Goal: Task Accomplishment & Management: Complete application form

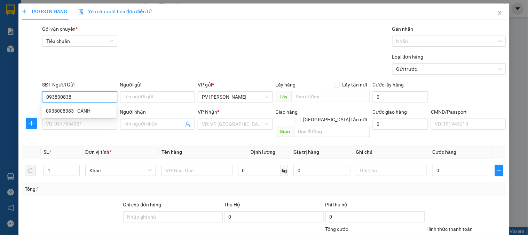
type input "0938008383"
click at [93, 107] on div "0938008383 - CẢNH" at bounding box center [79, 111] width 66 height 8
type input "CẢNH"
type input "0906790177"
type input "MẠO"
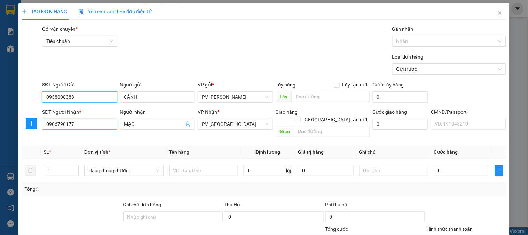
type input "0938008383"
click at [103, 127] on input "0906790177" at bounding box center [79, 123] width 75 height 11
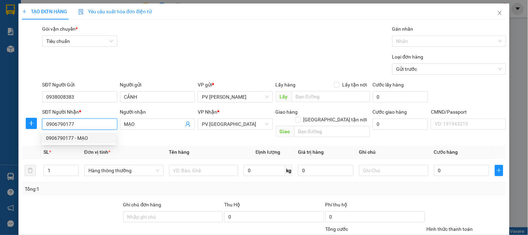
drag, startPoint x: 103, startPoint y: 127, endPoint x: 44, endPoint y: 149, distance: 62.8
click at [44, 149] on div "Transit Pickup Surcharge Ids Transit Deliver Surcharge Ids Transit Deliver Surc…" at bounding box center [264, 177] width 484 height 304
type input "0769685002"
click at [96, 139] on div "0769685002 - PHƯƠNG" at bounding box center [79, 138] width 66 height 8
type input "PHƯƠNG"
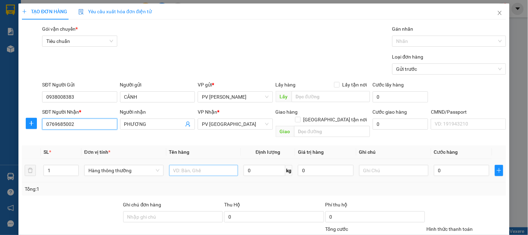
type input "0769685002"
click at [199, 166] on input "text" at bounding box center [203, 170] width 69 height 11
type input "BƠ"
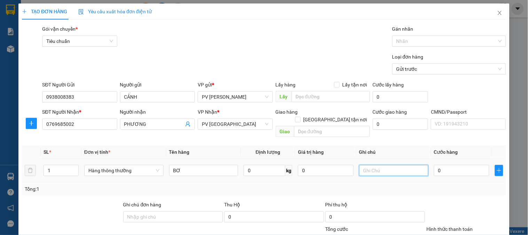
click at [370, 165] on input "text" at bounding box center [393, 170] width 69 height 11
type input "1B"
click at [435, 165] on input "0" at bounding box center [462, 170] width 56 height 11
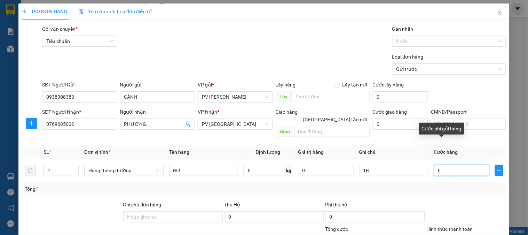
type input "7"
type input "70"
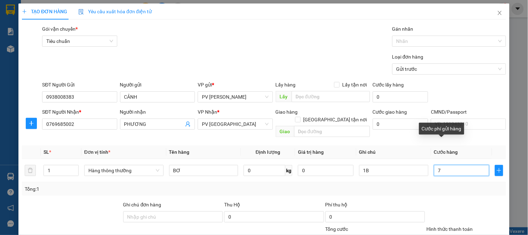
type input "70"
type input "700"
type input "7.000"
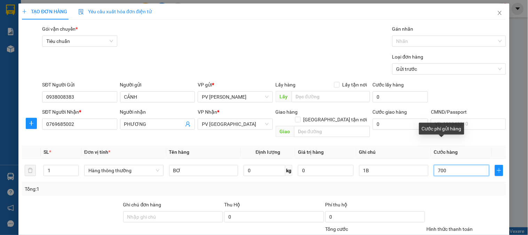
type input "7.000"
type input "70.000"
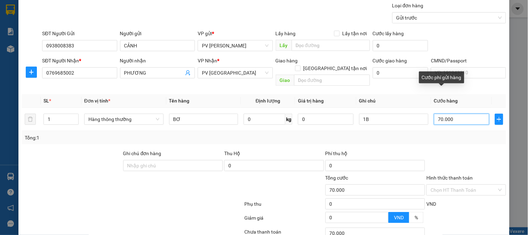
scroll to position [100, 0]
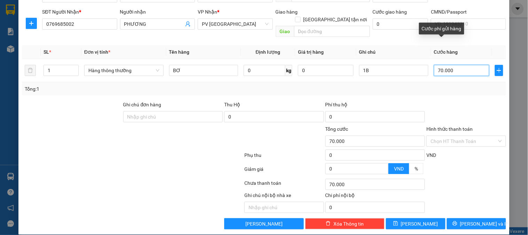
type input "70.000"
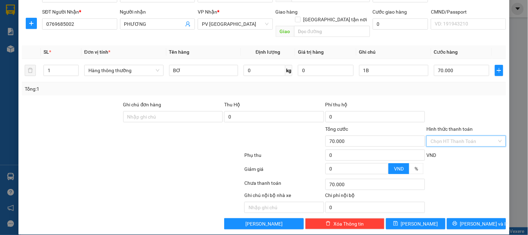
click at [440, 136] on input "Hình thức thanh toán" at bounding box center [464, 141] width 66 height 10
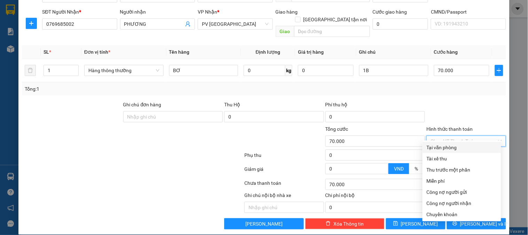
click at [436, 143] on div "Tại văn phòng" at bounding box center [462, 147] width 70 height 8
type input "0"
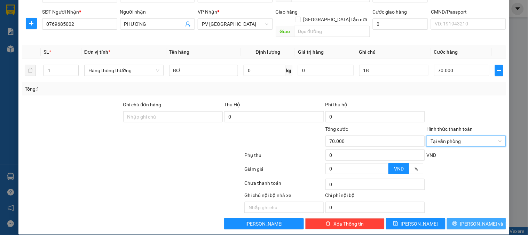
click at [480, 220] on span "[PERSON_NAME] và In" at bounding box center [484, 224] width 49 height 8
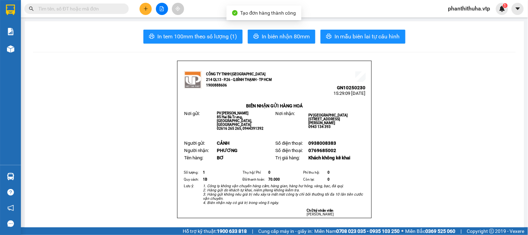
click at [336, 35] on span "In mẫu biên lai tự cấu hình" at bounding box center [367, 36] width 65 height 9
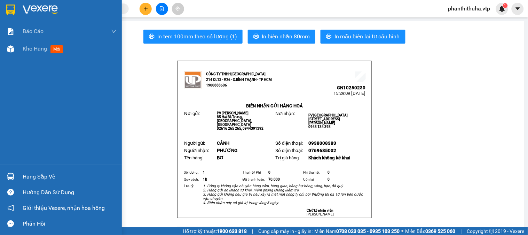
click at [42, 10] on img at bounding box center [40, 10] width 35 height 10
